Goal: Task Accomplishment & Management: Use online tool/utility

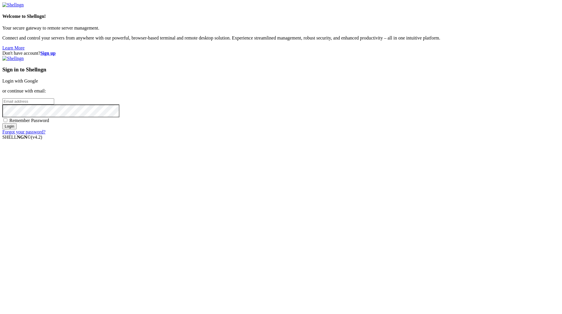
type input "int2.lasm@gmail.com"
click at [56, 51] on strong "Sign up" at bounding box center [47, 53] width 15 height 5
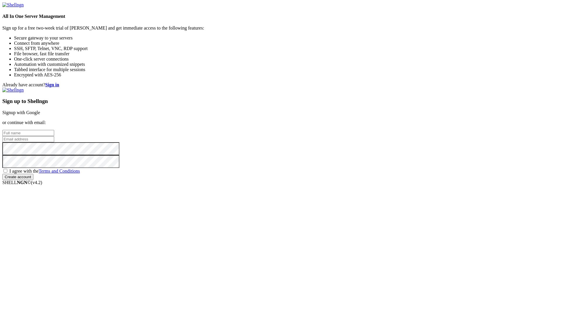
type input "int2.lasm@gmail.com"
click at [54, 136] on input "text" at bounding box center [28, 133] width 52 height 6
type input "Victor Meriacri"
drag, startPoint x: 354, startPoint y: 153, endPoint x: 360, endPoint y: 156, distance: 6.9
click at [54, 142] on input "int2.lasm@gmail.com" at bounding box center [28, 139] width 52 height 6
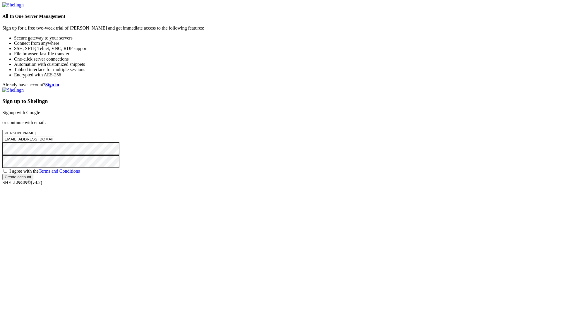
drag, startPoint x: 321, startPoint y: 156, endPoint x: 275, endPoint y: 156, distance: 45.7
click at [275, 156] on div "Already have account? Sign in Sign up to Shellngn Signup with Google or continu…" at bounding box center [280, 131] width 557 height 98
type input "wotblitzb0stan@gmail.com"
click at [80, 174] on span "I agree with the Terms and Conditions" at bounding box center [44, 171] width 71 height 5
click at [7, 173] on input "I agree with the Terms and Conditions" at bounding box center [6, 171] width 4 height 4
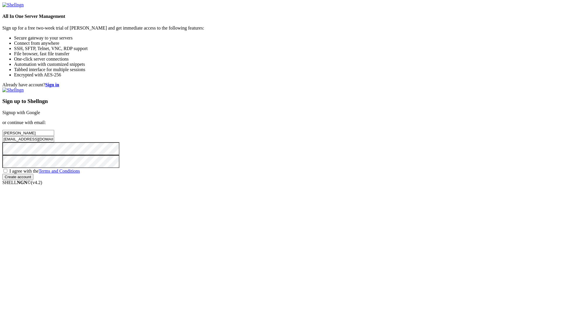
checkbox input "true"
click at [33, 180] on input "Create account" at bounding box center [17, 177] width 31 height 6
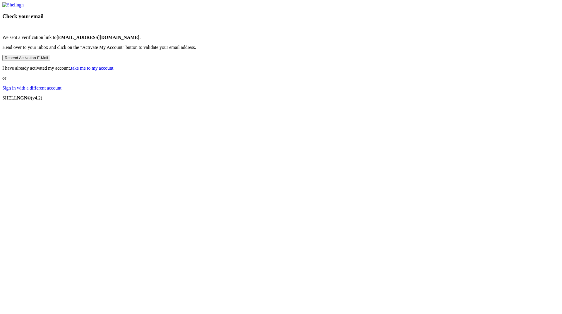
click at [50, 61] on button "Resend Activation E-Mail" at bounding box center [26, 58] width 48 height 6
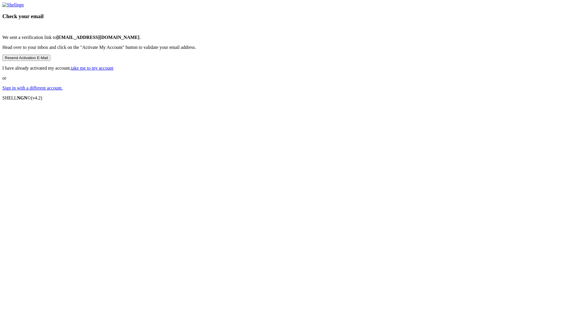
click at [50, 61] on button "Resend Activation E-Mail" at bounding box center [26, 58] width 48 height 6
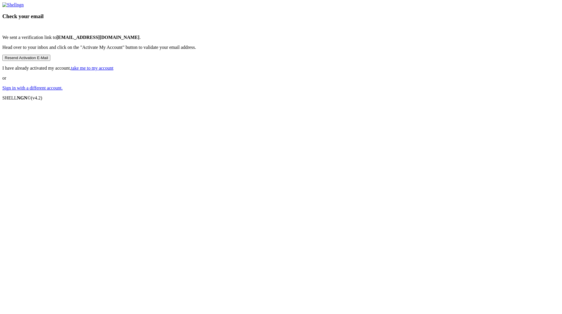
click at [114, 71] on link "take me to my account" at bounding box center [92, 68] width 42 height 5
click at [50, 61] on button "Resend Activation E-Mail" at bounding box center [26, 58] width 48 height 6
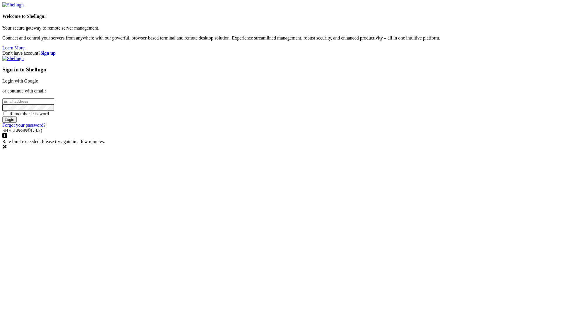
type input "wotblitzb0stan@gmail.com"
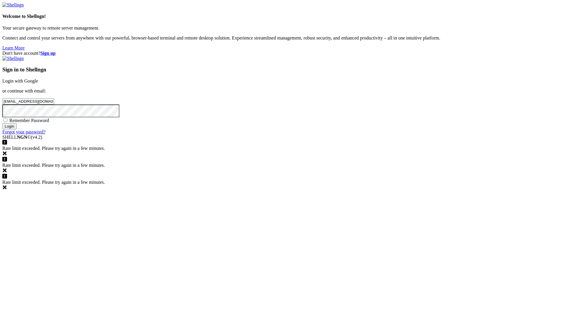
click at [287, 129] on div "Don't have account? Sign up Sign in to Shellngn Login with Google or continue w…" at bounding box center [280, 93] width 557 height 84
click at [17, 129] on input "Login" at bounding box center [9, 126] width 14 height 6
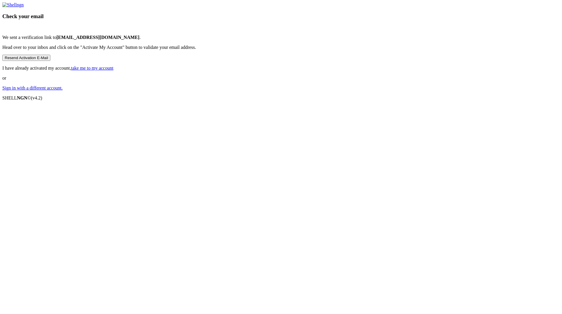
click at [50, 61] on button "Resend Activation E-Mail" at bounding box center [26, 58] width 48 height 6
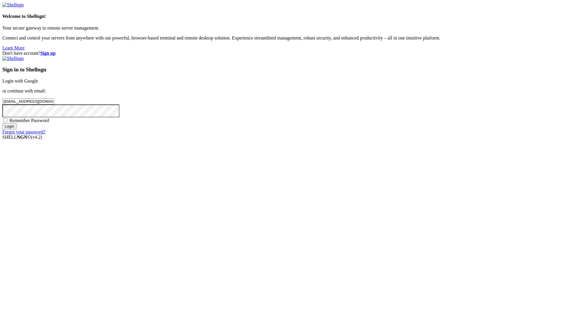
click at [49, 123] on span "Remember Password" at bounding box center [29, 120] width 40 height 5
click at [7, 122] on input "Remember Password" at bounding box center [6, 120] width 4 height 4
checkbox input "true"
click at [17, 129] on input "Login" at bounding box center [9, 126] width 14 height 6
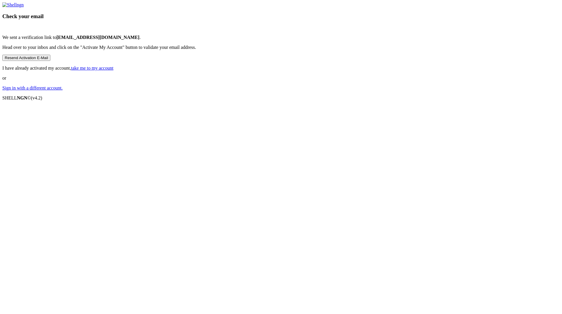
click at [50, 61] on button "Resend Activation E-Mail" at bounding box center [26, 58] width 48 height 6
click at [63, 90] on link "Sign in with a different account." at bounding box center [32, 87] width 60 height 5
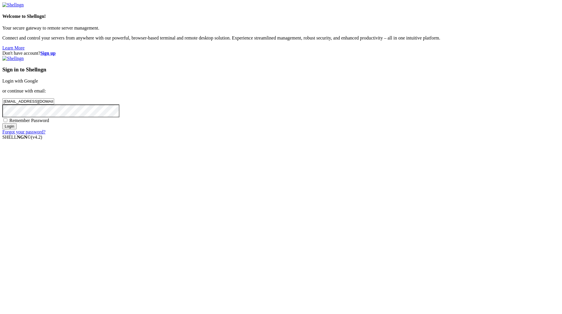
click at [54, 105] on input "[EMAIL_ADDRESS][DOMAIN_NAME]" at bounding box center [28, 101] width 52 height 6
drag, startPoint x: 368, startPoint y: 151, endPoint x: 284, endPoint y: 152, distance: 84.3
click at [284, 135] on div "Don't have account? Sign up Sign in to Shellngn Login with Google or continue w…" at bounding box center [280, 93] width 557 height 84
paste input "kojatag950@aupvs"
type input "[EMAIL_ADDRESS][DOMAIN_NAME]"
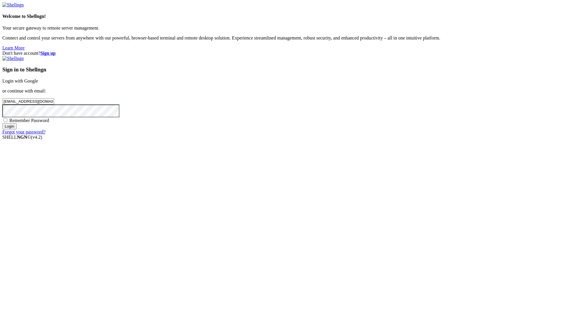
click at [276, 135] on div "Don't have account? Sign up Sign in to Shellngn Login with Google or continue w…" at bounding box center [280, 93] width 557 height 84
click at [49, 123] on span "Remember Password" at bounding box center [29, 120] width 40 height 5
click at [7, 122] on input "Remember Password" at bounding box center [6, 120] width 4 height 4
checkbox input "true"
click at [17, 129] on input "Login" at bounding box center [9, 126] width 14 height 6
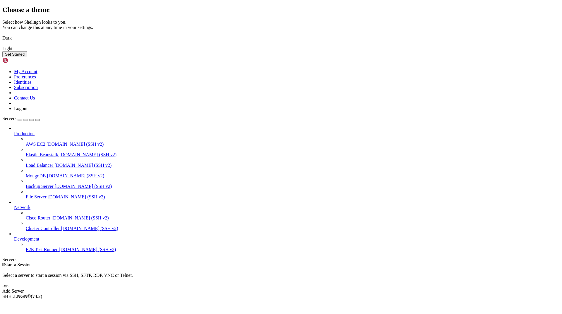
click at [2, 34] on img at bounding box center [2, 34] width 0 height 0
click at [27, 57] on button "Get Started" at bounding box center [14, 54] width 25 height 6
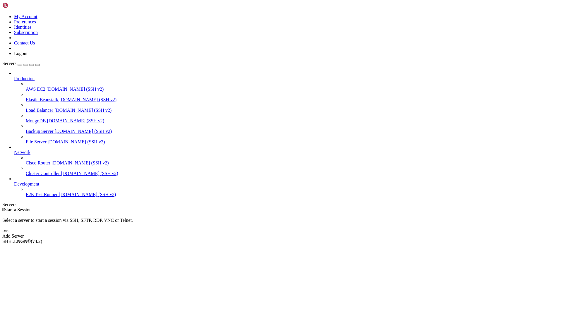
click at [337, 234] on link "Add Server" at bounding box center [280, 236] width 557 height 5
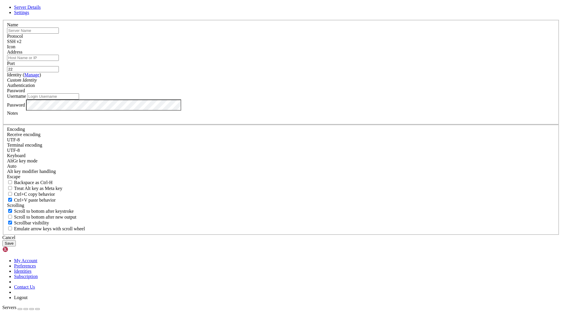
type input "kojatag950@aupvs.com"
type input "rr"
click at [59, 61] on input "Address" at bounding box center [33, 58] width 52 height 6
click at [29, 15] on span "Settings" at bounding box center [21, 12] width 15 height 5
click at [41, 10] on span "Server Details" at bounding box center [27, 7] width 27 height 5
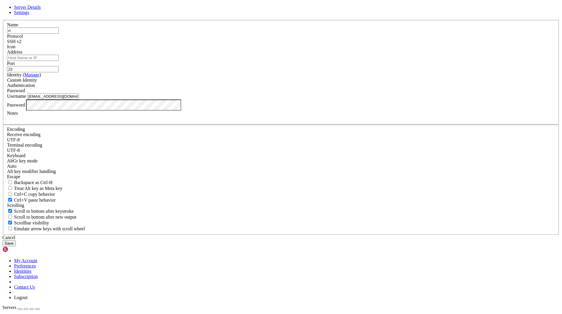
click at [25, 93] on span "Password" at bounding box center [16, 90] width 18 height 5
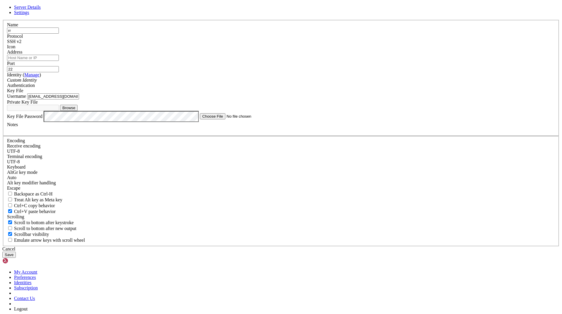
click at [37, 83] on icon "Custom Identity" at bounding box center [22, 80] width 30 height 5
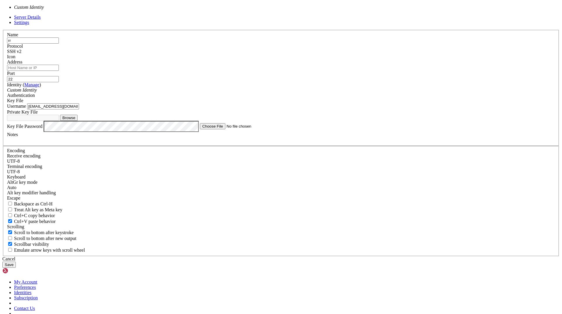
click at [37, 93] on icon "Custom Identity" at bounding box center [22, 90] width 30 height 5
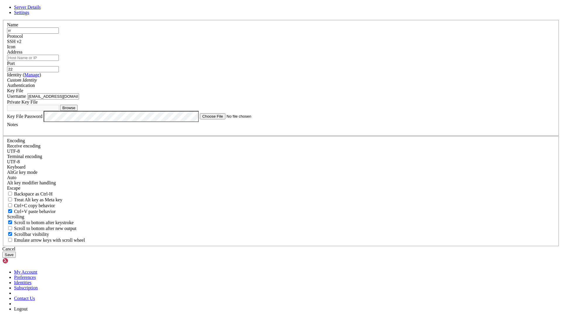
click at [78, 111] on button "Browse" at bounding box center [69, 108] width 18 height 6
type input "ssh-key-2025-09-14.key"
click at [263, 83] on div "Identity ( Manage ) Custom Identity" at bounding box center [281, 77] width 548 height 11
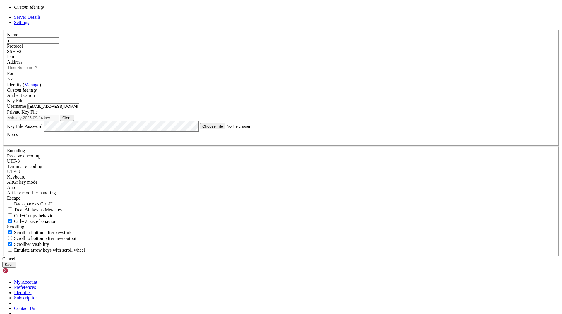
click at [261, 93] on div "Custom Identity" at bounding box center [281, 90] width 548 height 5
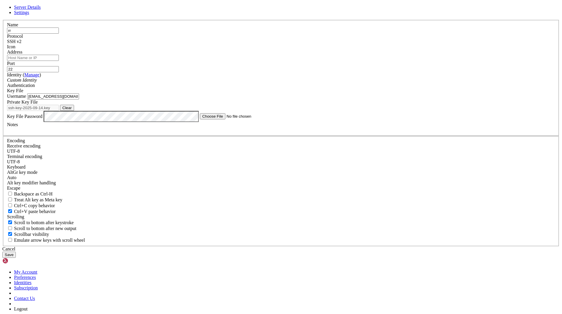
drag, startPoint x: 272, startPoint y: 157, endPoint x: 164, endPoint y: 157, distance: 108.3
click at [164, 157] on div "Server Details Settings Name rr Protocol SSH v2 Icon" at bounding box center [280, 131] width 557 height 253
type input "ubuntu"
click at [42, 119] on label "Key File Password" at bounding box center [24, 116] width 35 height 5
click at [59, 61] on input "Address" at bounding box center [33, 58] width 52 height 6
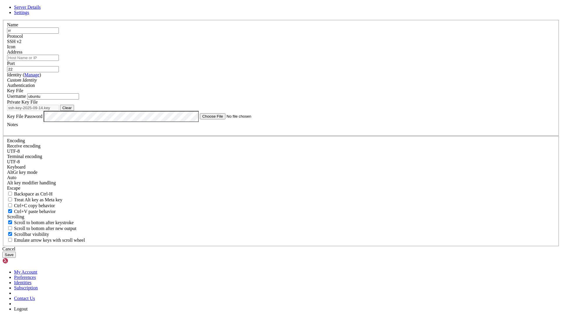
click at [59, 61] on input "Address" at bounding box center [33, 58] width 52 height 6
paste input "89.168.115.34"
type input "89.168.115.34"
click at [16, 252] on button "Save" at bounding box center [8, 255] width 13 height 6
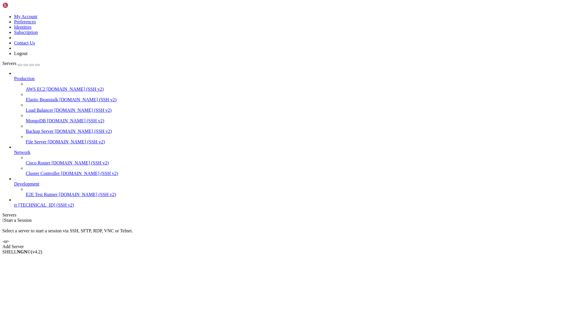
click at [39, 208] on span "89.168.115.34 (SSH v2)" at bounding box center [46, 205] width 56 height 5
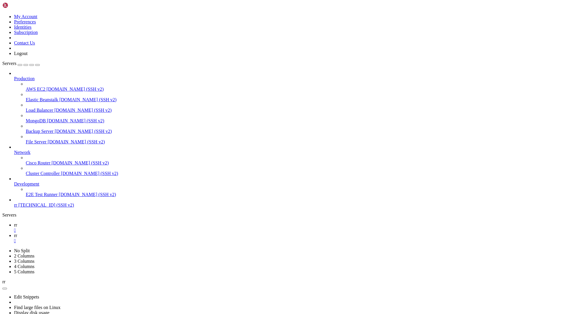
type input "/home/ubuntu/nodejs"
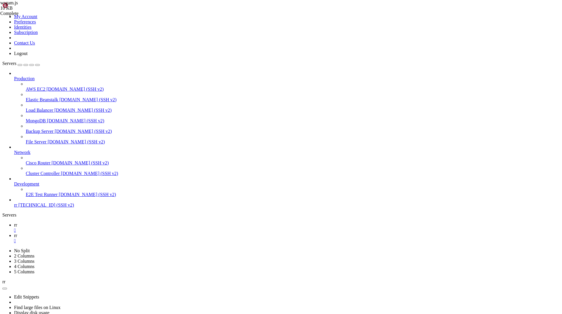
click at [14, 222] on icon at bounding box center [14, 224] width 0 height 5
click at [14, 233] on icon at bounding box center [14, 235] width 0 height 5
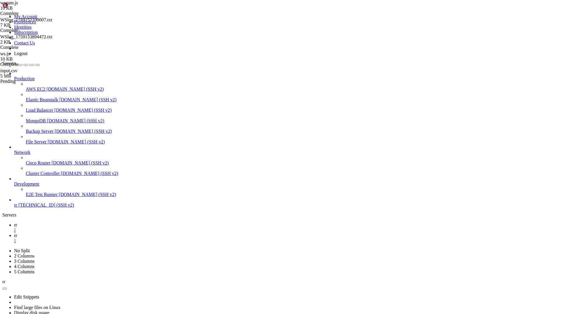
click at [80, 222] on link "rr " at bounding box center [287, 227] width 546 height 11
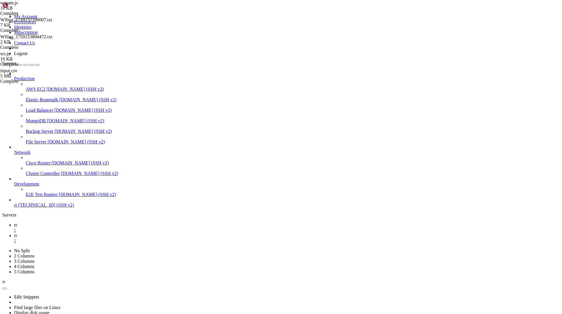
click at [13, 208] on div "Production AWS EC2 demo.shellngn.com (SSH v2) Elastic Beanstalk demo.shellngn.c…" at bounding box center [280, 139] width 557 height 137
drag, startPoint x: 108, startPoint y: 501, endPoint x: 269, endPoint y: 501, distance: 160.4
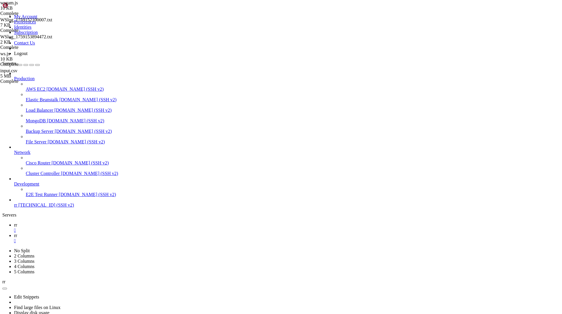
scroll to position [154, 0]
